Goal: Transaction & Acquisition: Subscribe to service/newsletter

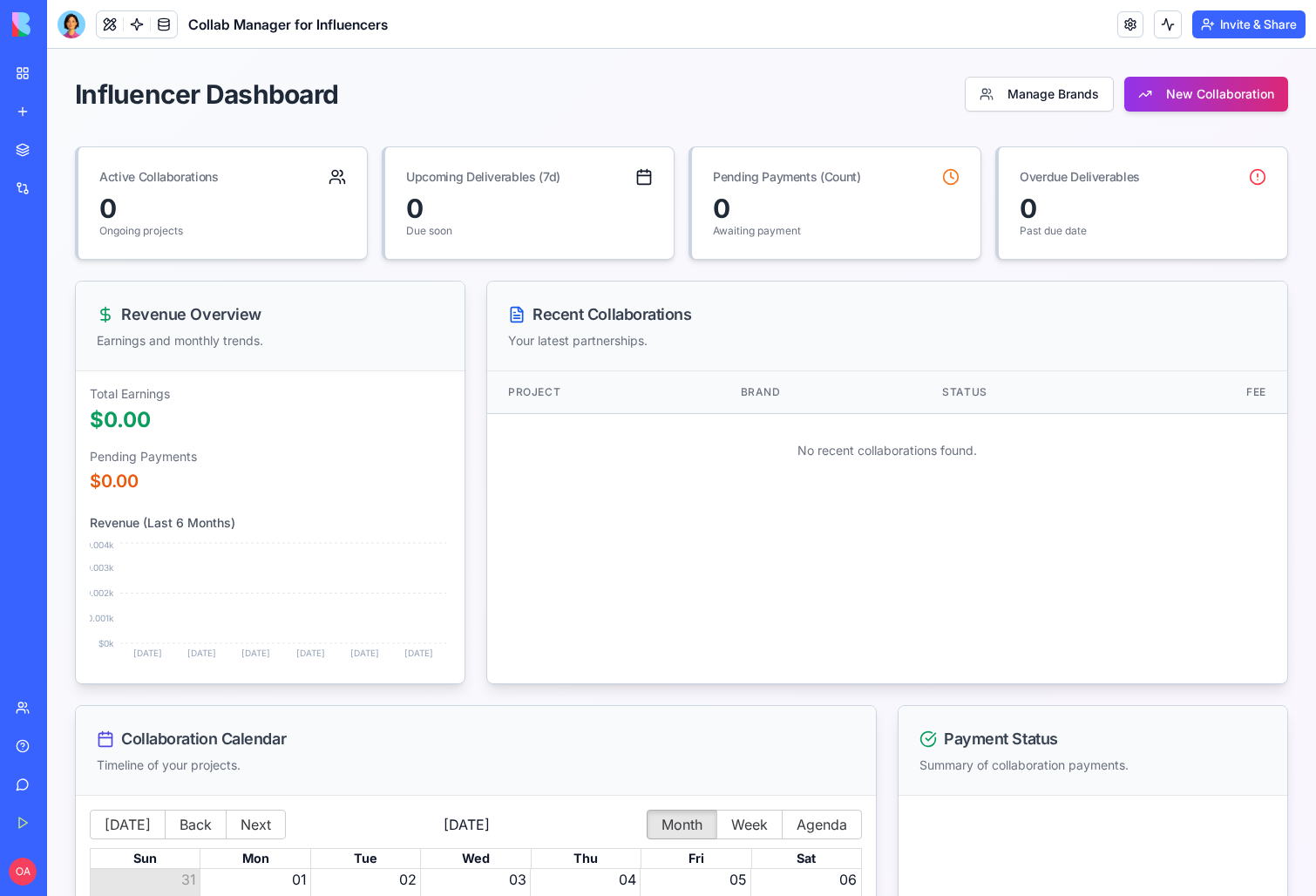
click at [17, 22] on img at bounding box center [66, 24] width 108 height 24
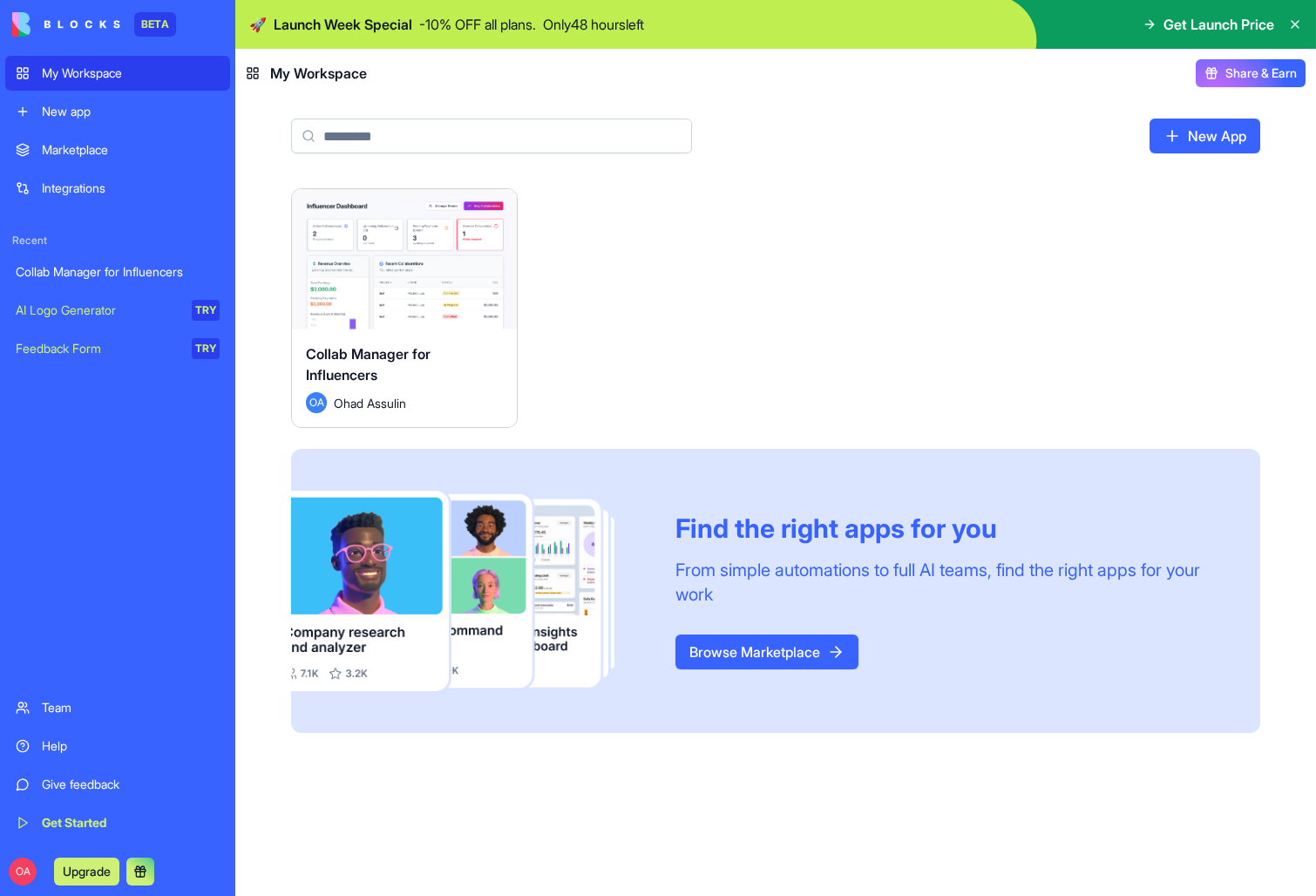
click at [116, 162] on link "Marketplace" at bounding box center [118, 149] width 225 height 35
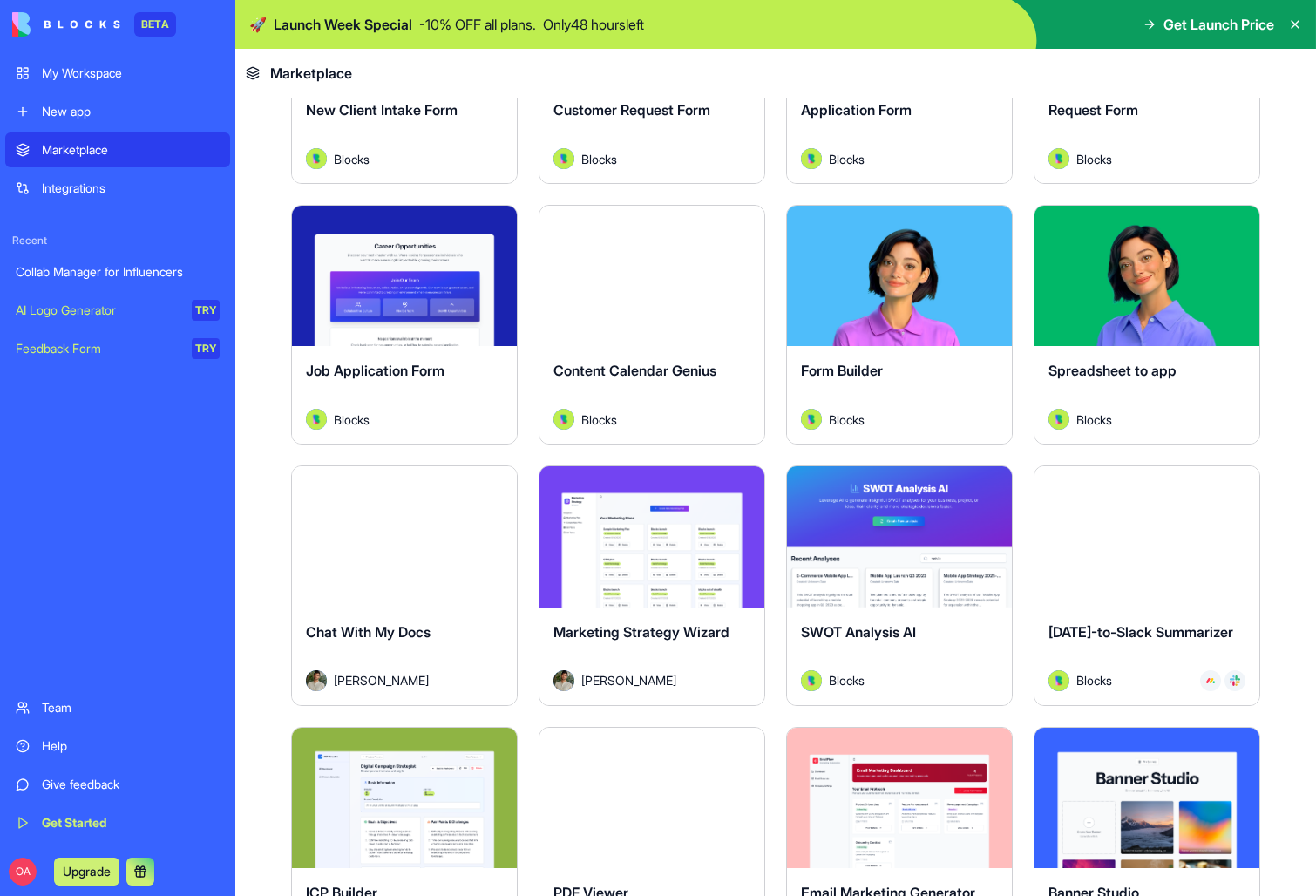
scroll to position [2335, 0]
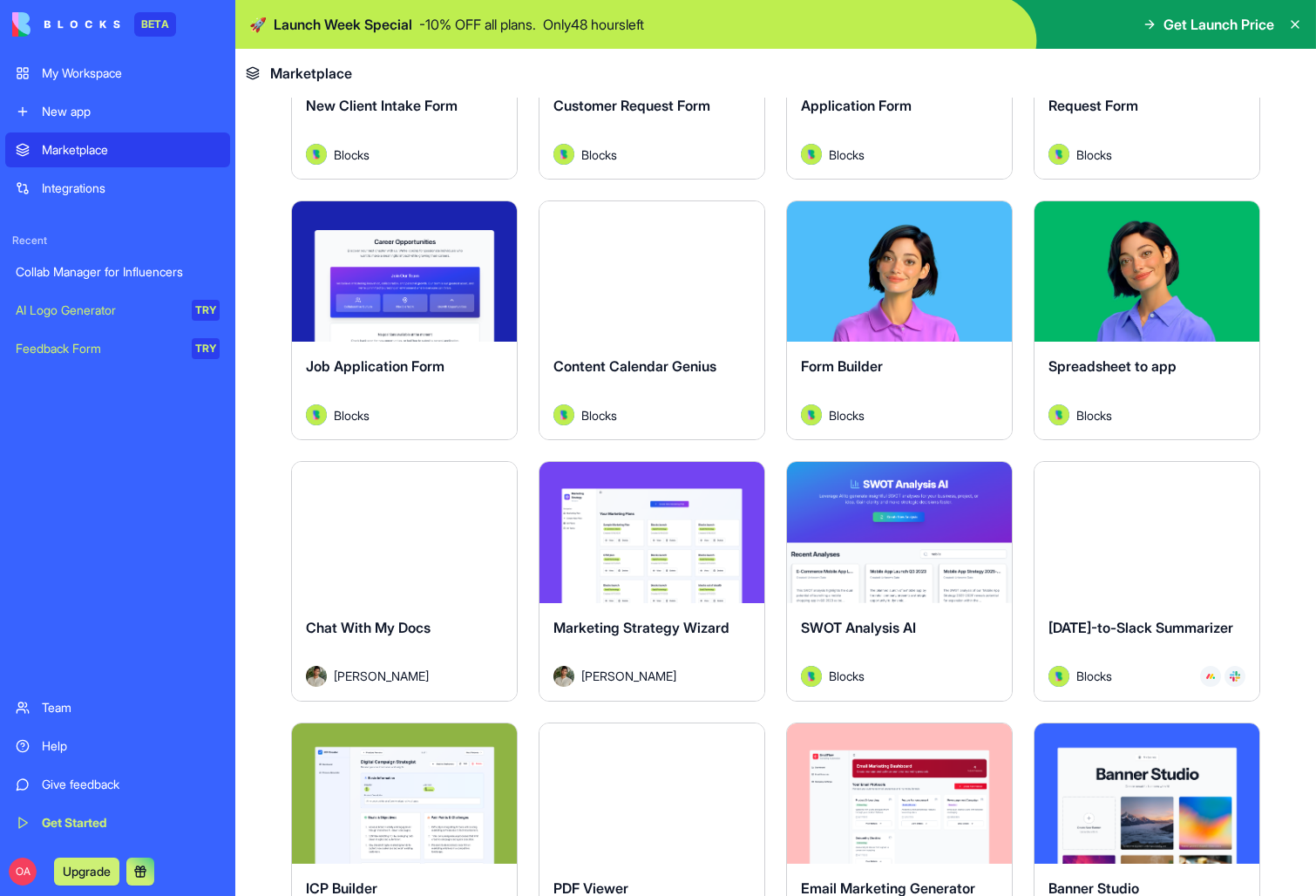
click at [94, 188] on div "Integrations" at bounding box center [130, 188] width 178 height 18
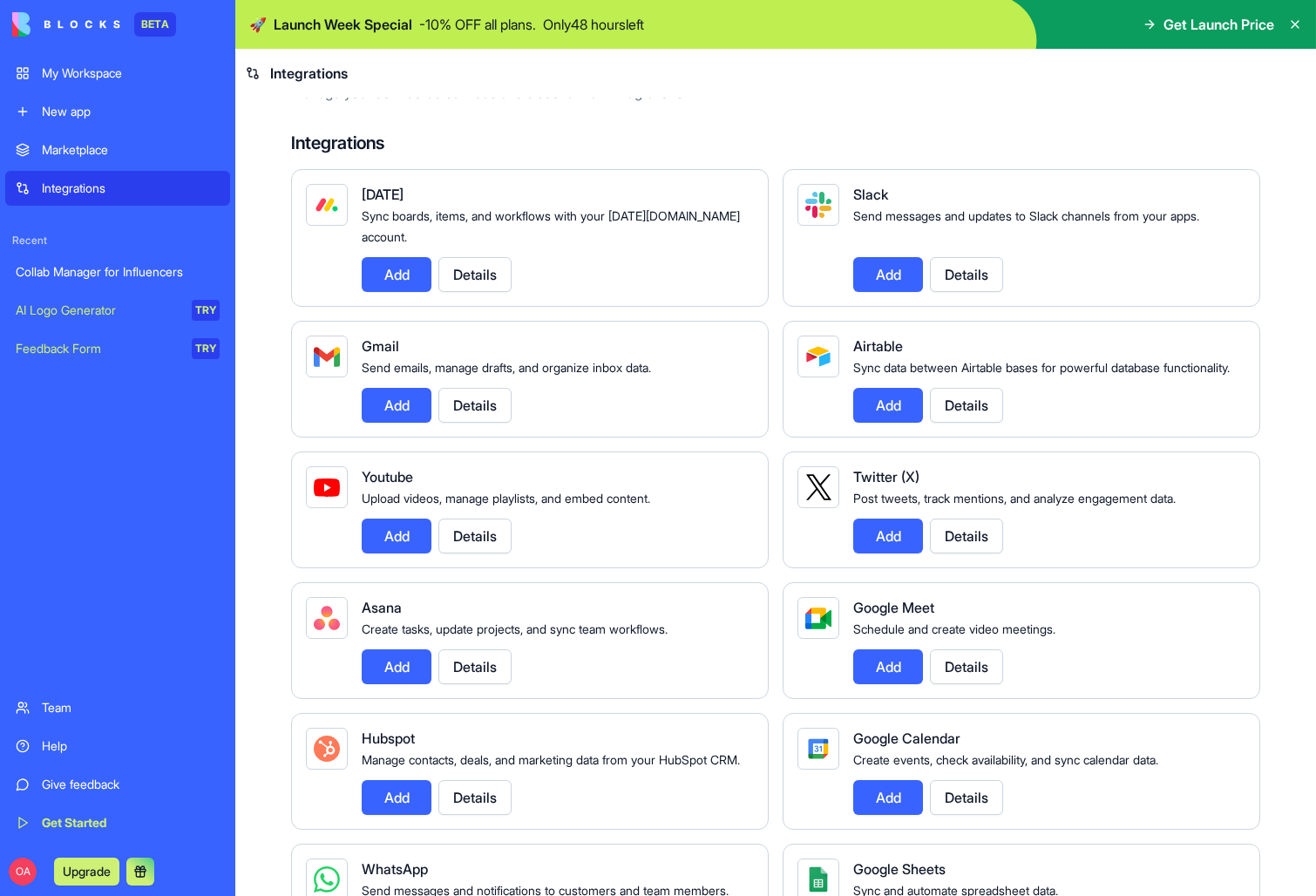
scroll to position [81, 0]
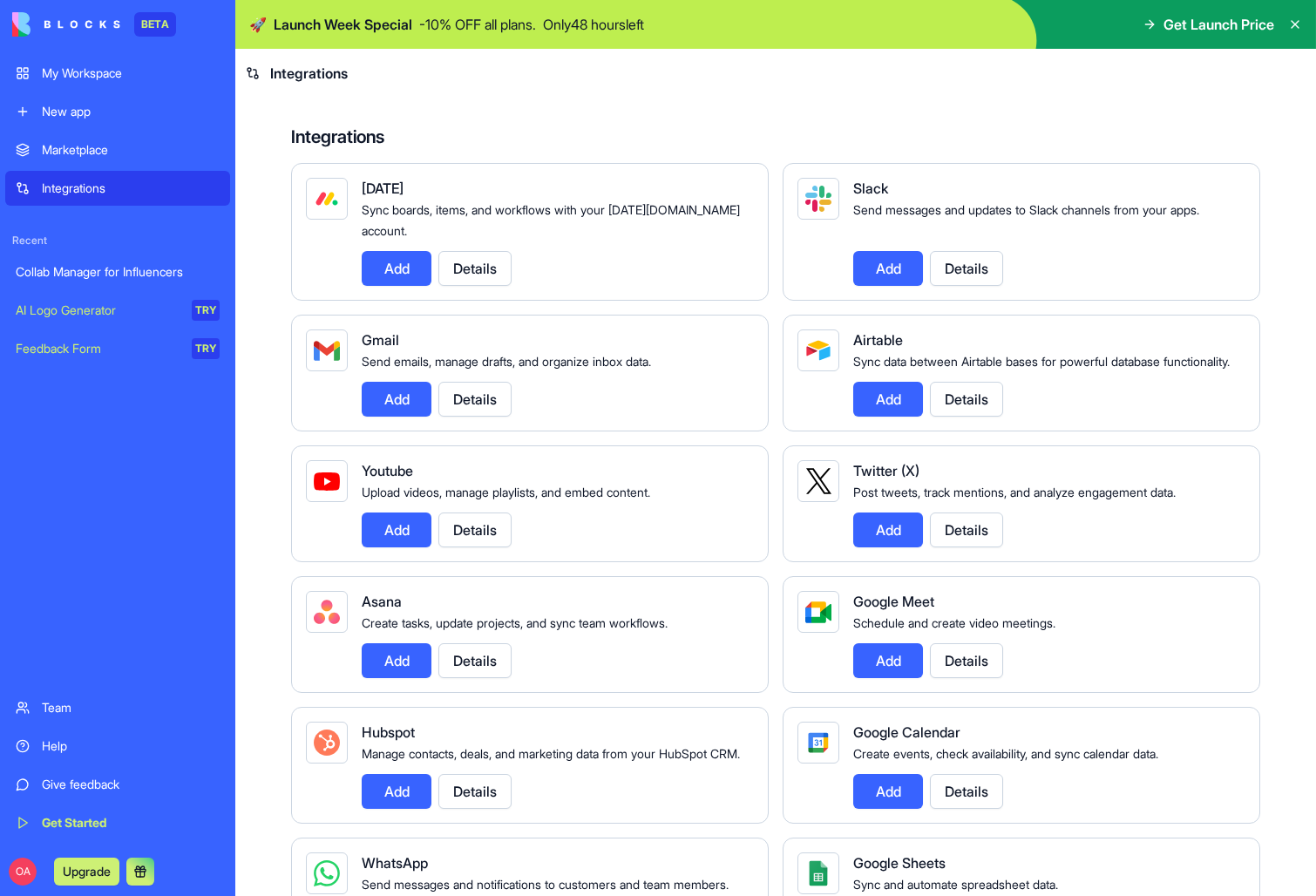
click at [899, 275] on button "Add" at bounding box center [888, 268] width 70 height 35
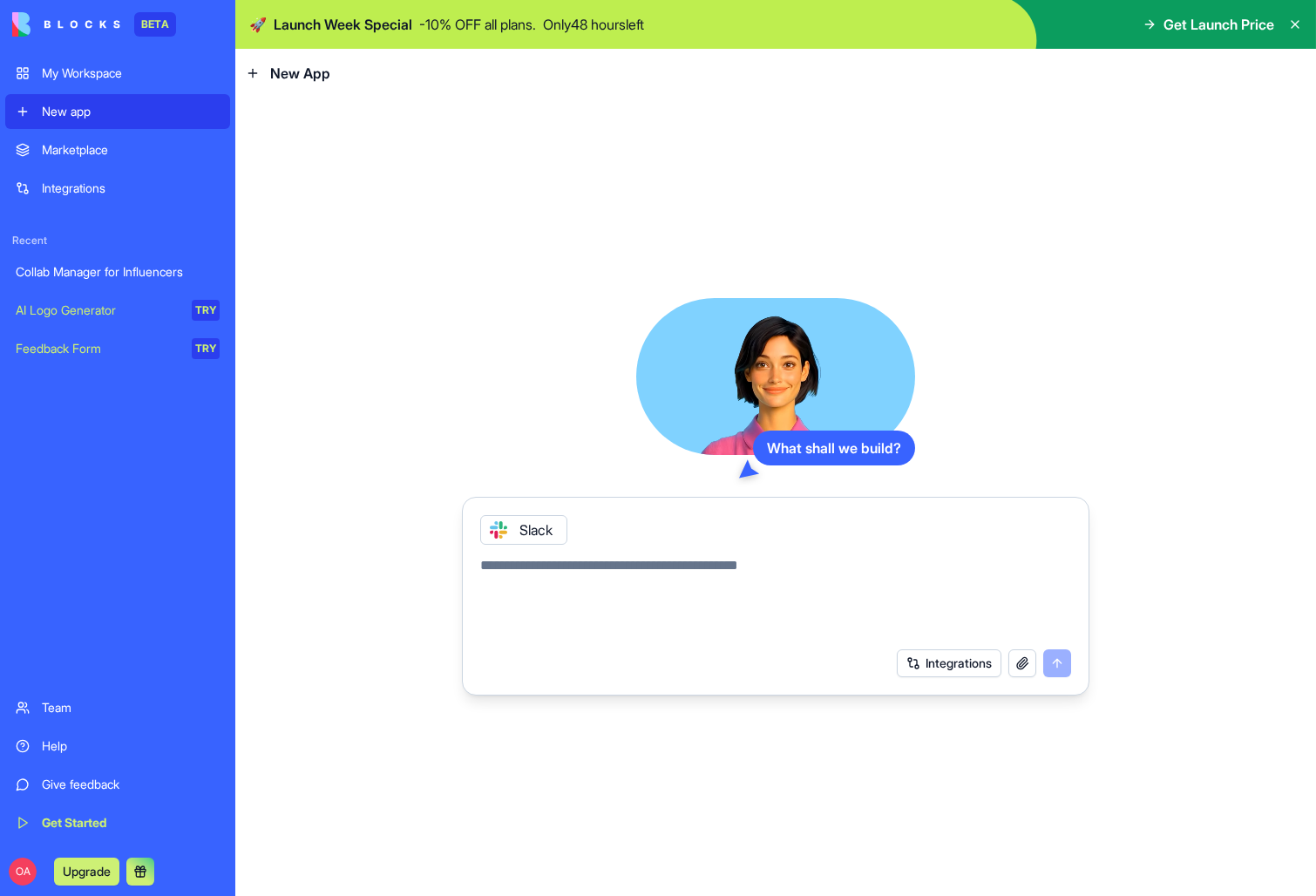
click at [289, 75] on span "New App" at bounding box center [299, 72] width 60 height 21
click at [108, 27] on img at bounding box center [66, 24] width 108 height 24
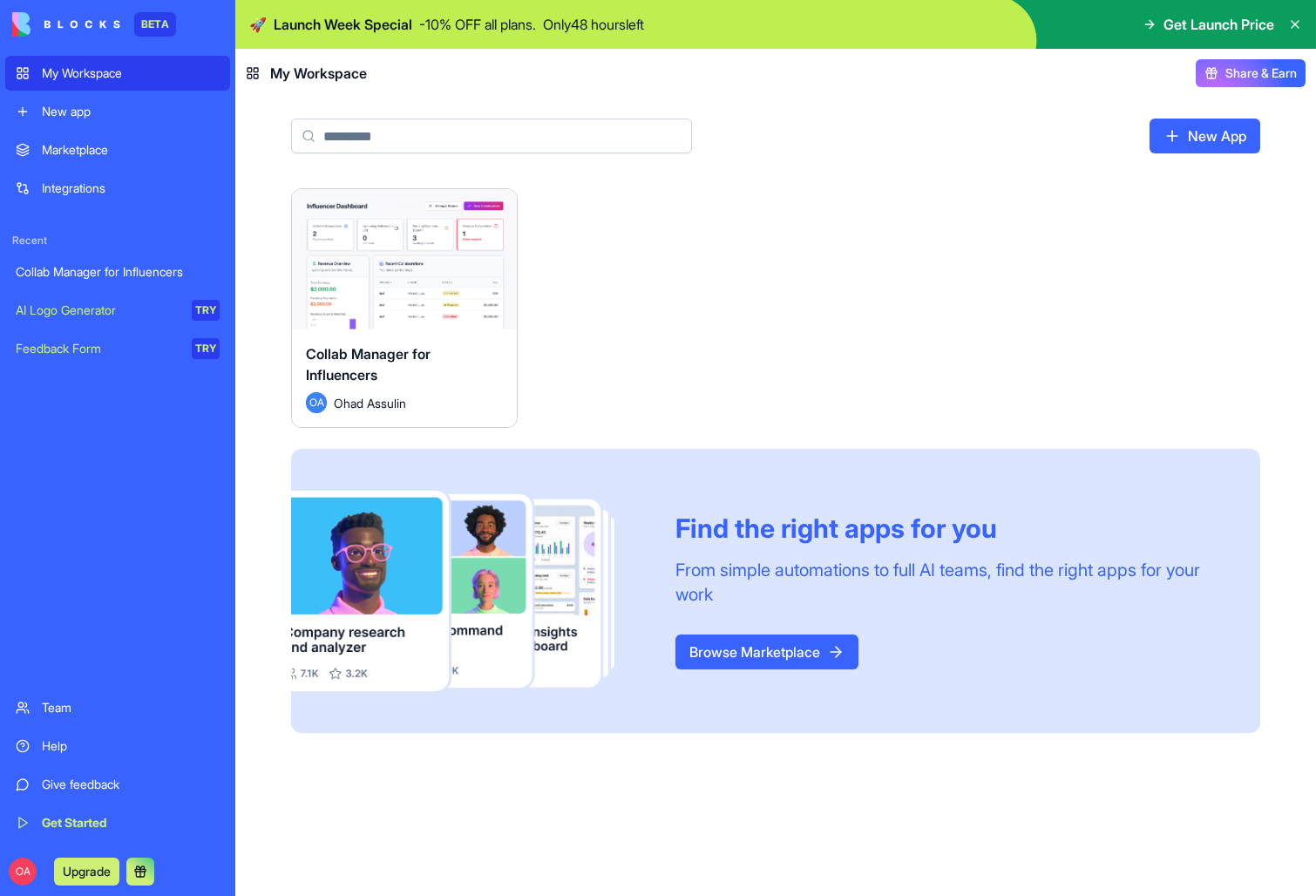
click at [147, 99] on link "New app" at bounding box center [118, 111] width 225 height 35
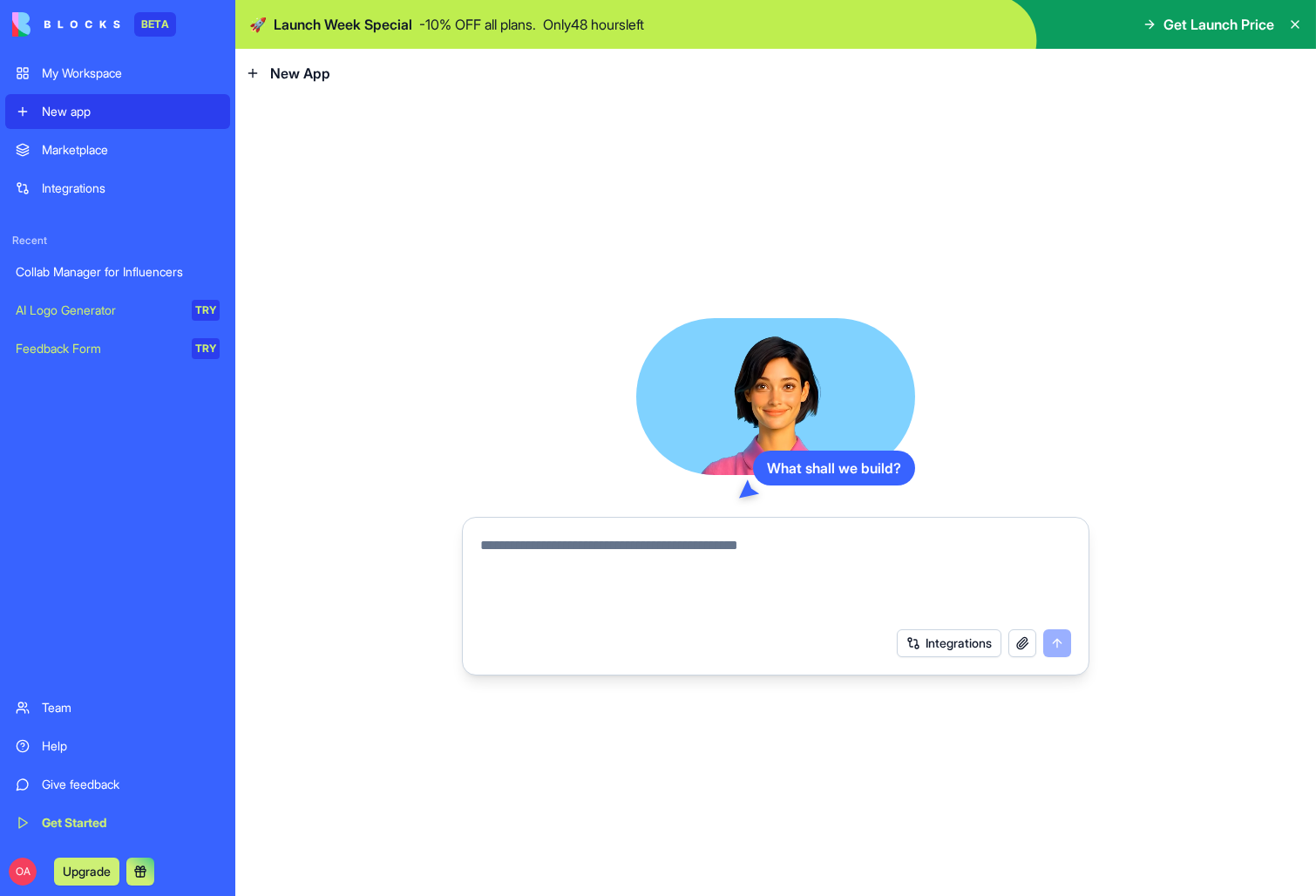
click at [76, 703] on div "Team" at bounding box center [130, 708] width 178 height 18
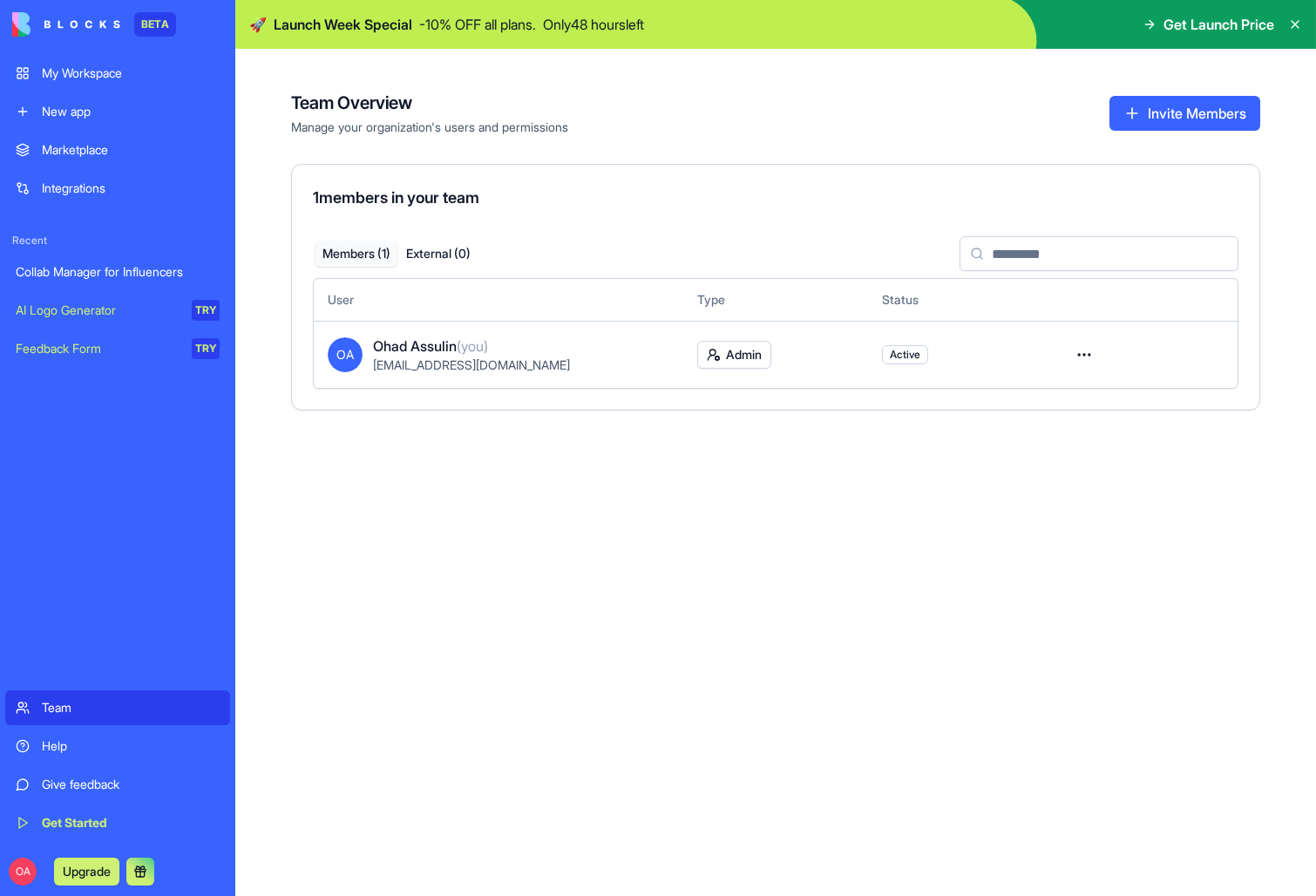
click at [1187, 24] on span "Get Launch Price" at bounding box center [1219, 24] width 111 height 21
